Goal: Information Seeking & Learning: Learn about a topic

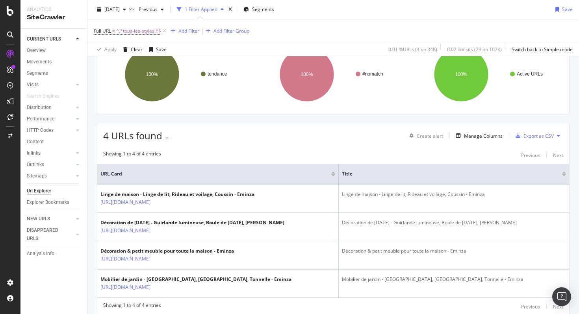
scroll to position [154, 0]
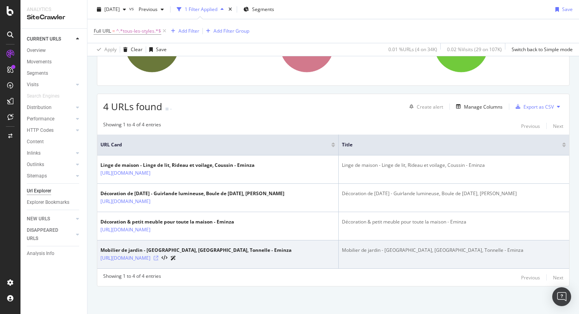
click at [158, 258] on icon at bounding box center [156, 258] width 5 height 5
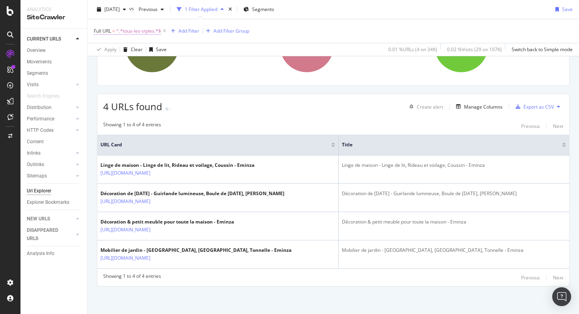
click at [137, 29] on span "^.*tous-les-styles.*$" at bounding box center [138, 31] width 45 height 11
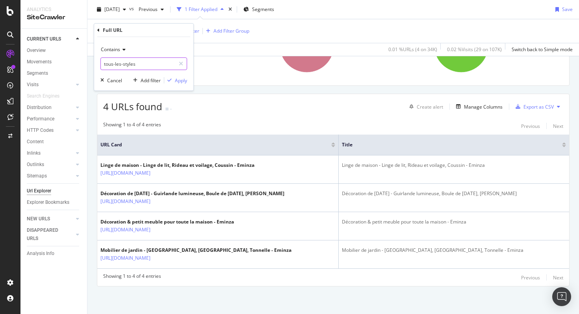
click at [137, 63] on input "tous-les-styles" at bounding box center [138, 64] width 74 height 13
type input "landing?"
click at [177, 78] on div "Apply" at bounding box center [181, 80] width 12 height 7
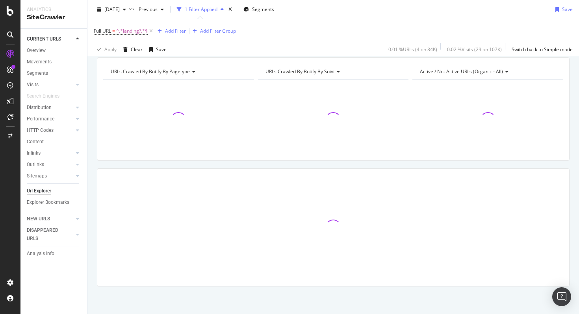
scroll to position [79, 0]
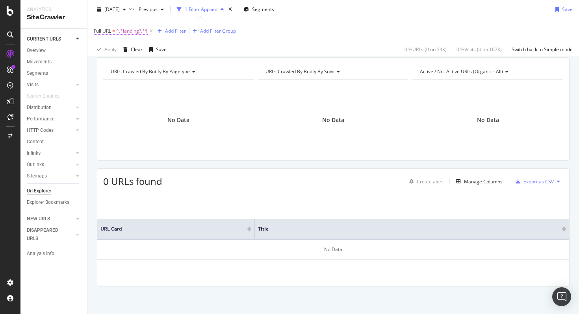
click at [125, 32] on span "^.*landing?.*$" at bounding box center [132, 31] width 32 height 11
click at [137, 68] on input "landing?" at bounding box center [138, 64] width 74 height 13
type input "landing"
click at [171, 80] on icon "button" at bounding box center [169, 80] width 4 height 5
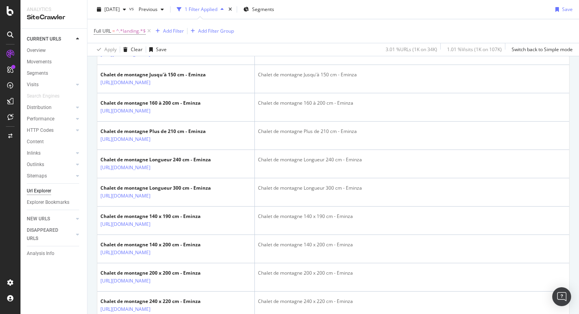
scroll to position [1152, 0]
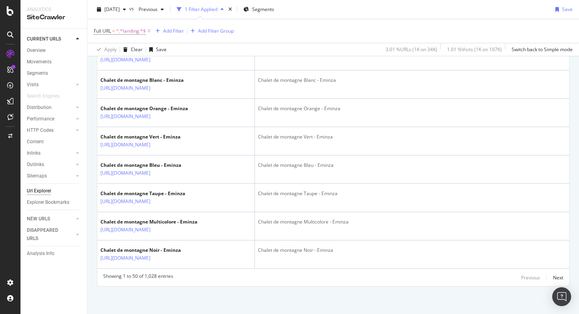
scroll to position [1810, 0]
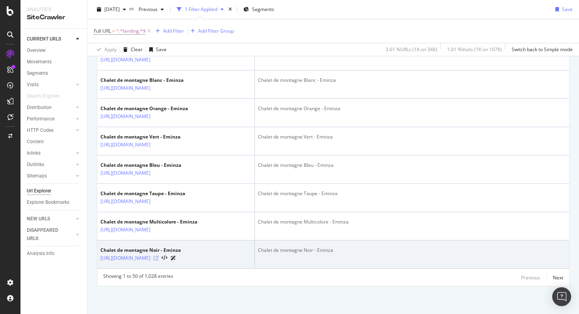
click at [158, 256] on icon at bounding box center [156, 258] width 5 height 5
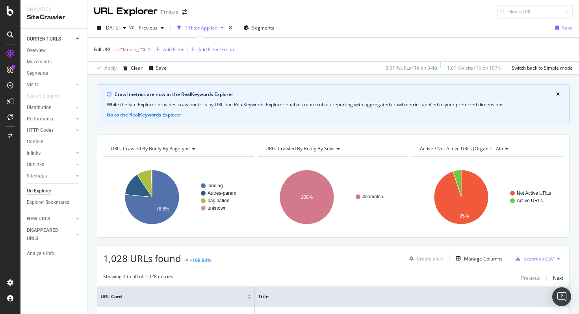
scroll to position [0, 0]
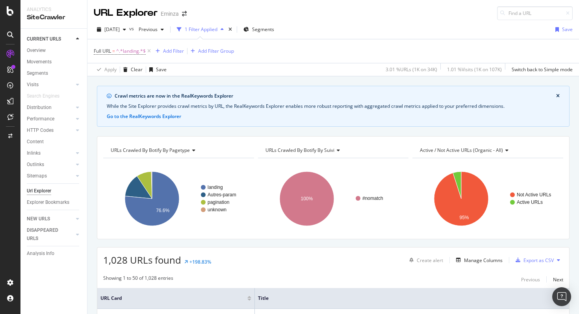
click at [334, 150] on icon at bounding box center [337, 150] width 6 height 5
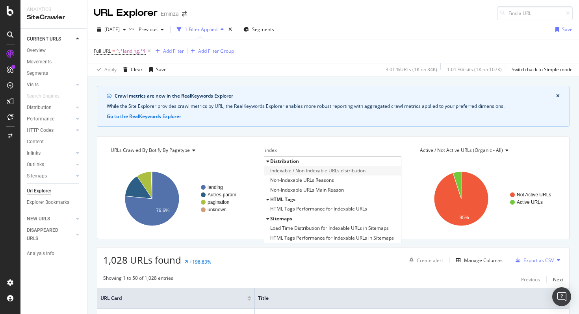
type input "index"
click at [329, 173] on span "Indexable / Non-Indexable URLs distribution" at bounding box center [317, 171] width 95 height 8
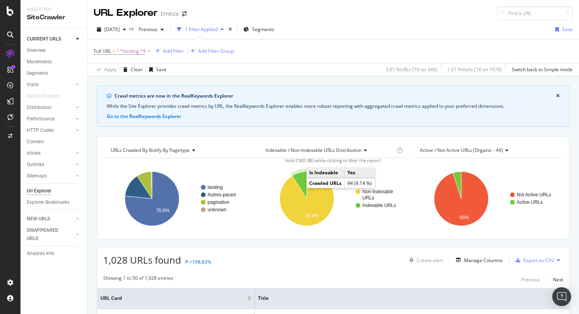
click at [299, 187] on icon "A chart." at bounding box center [299, 185] width 15 height 27
